Goal: Find specific fact: Find specific fact

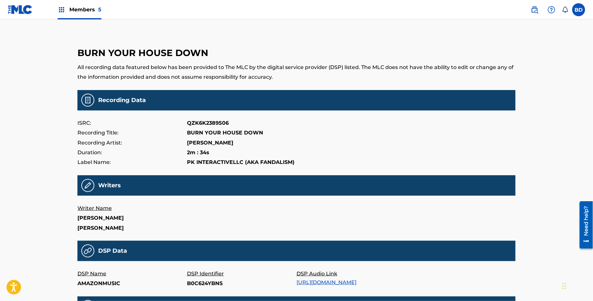
click at [191, 285] on p "B0C624YBNS" at bounding box center [242, 284] width 110 height 10
copy p "B0C624YBNS"
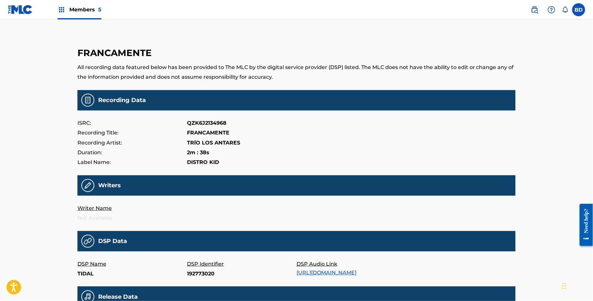
click at [197, 270] on p "192773020" at bounding box center [242, 274] width 110 height 10
copy p "192773020"
